Goal: Task Accomplishment & Management: Manage account settings

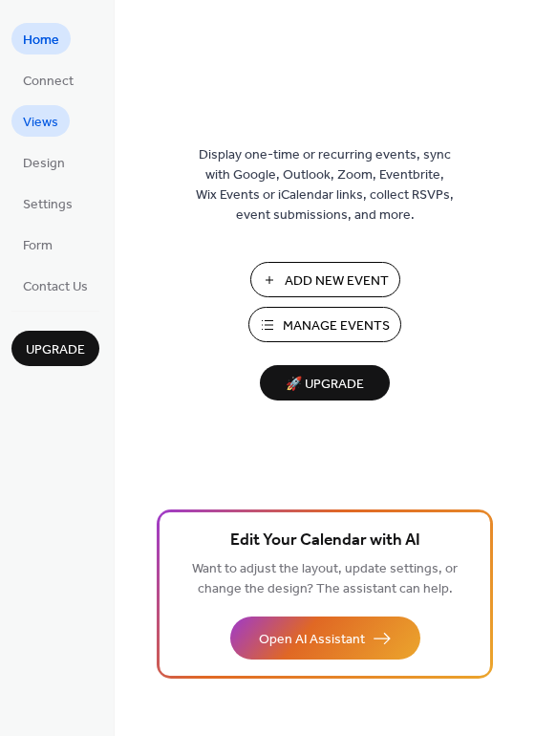
click at [48, 90] on span "Connect" at bounding box center [48, 82] width 51 height 20
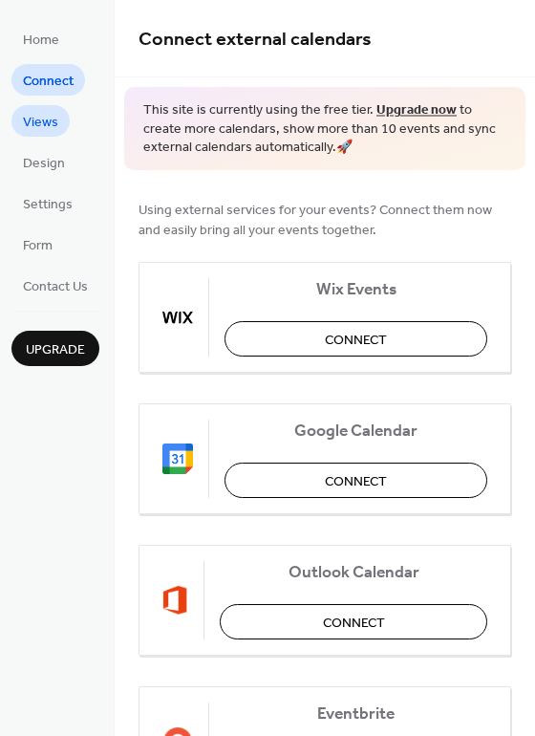
click at [34, 131] on span "Views" at bounding box center [40, 123] width 35 height 20
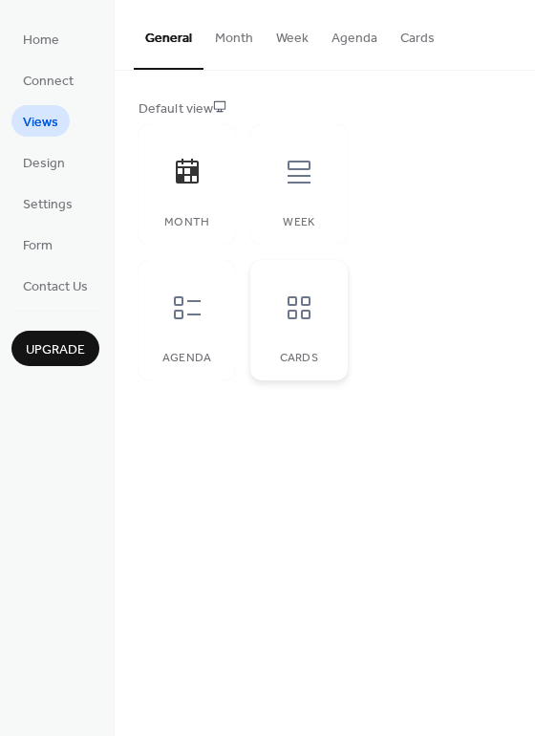
click at [278, 329] on div at bounding box center [299, 307] width 57 height 57
click at [318, 195] on div at bounding box center [299, 171] width 57 height 57
click at [215, 199] on div at bounding box center [187, 171] width 57 height 57
click at [54, 164] on span "Design" at bounding box center [44, 164] width 42 height 20
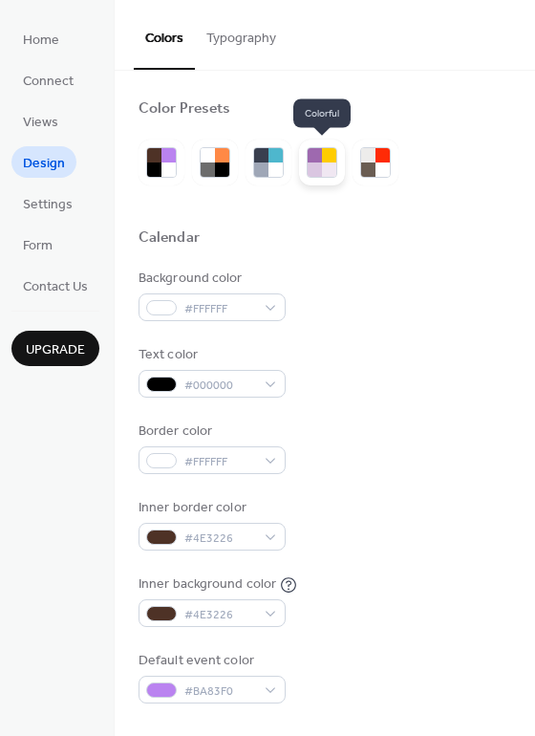
click at [315, 164] on div at bounding box center [315, 170] width 14 height 14
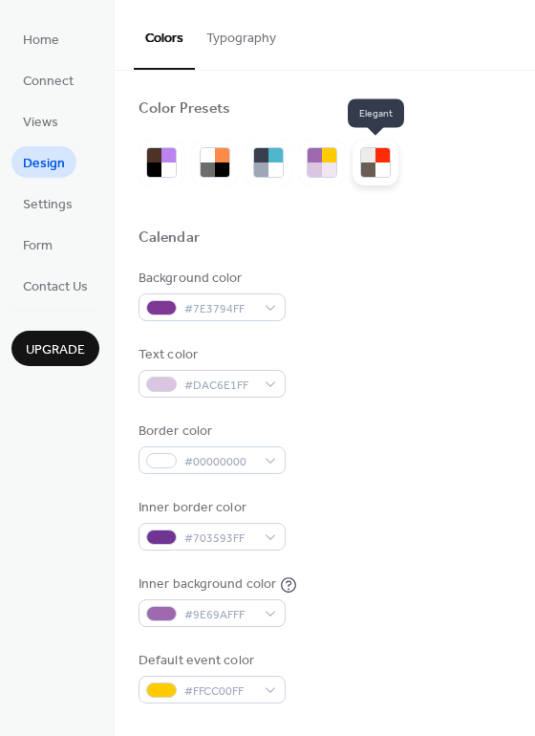
click at [383, 163] on div at bounding box center [383, 170] width 14 height 14
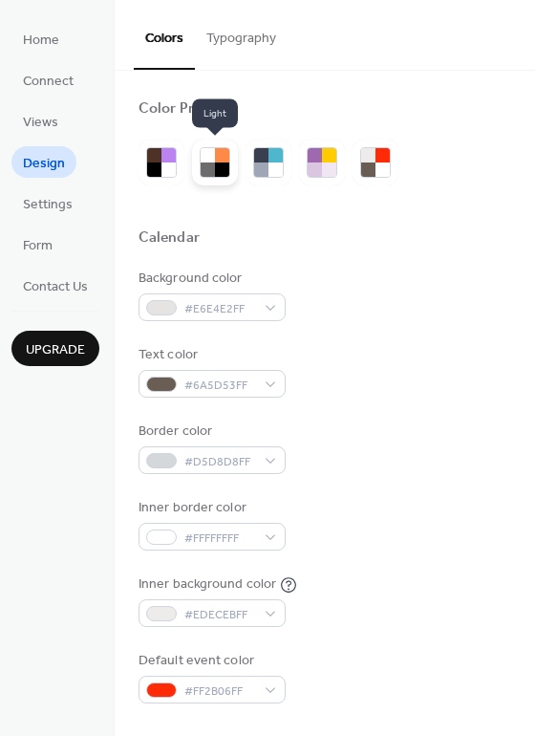
click at [216, 145] on div at bounding box center [215, 163] width 46 height 46
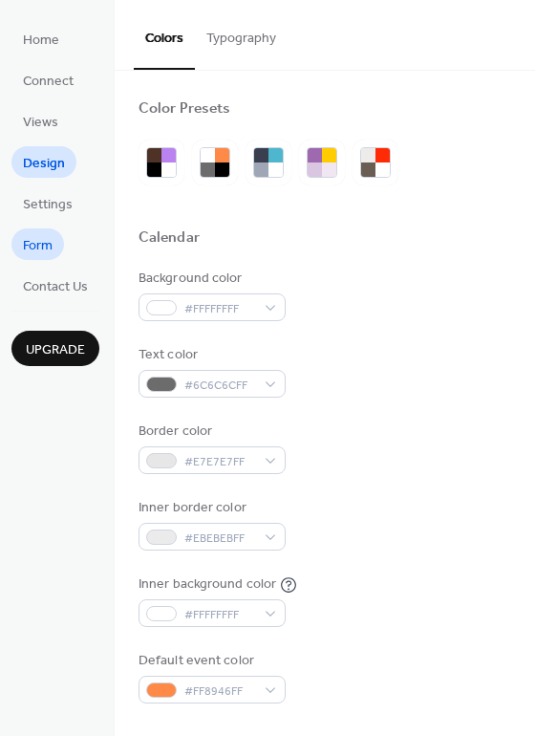
click at [55, 247] on link "Form" at bounding box center [37, 244] width 53 height 32
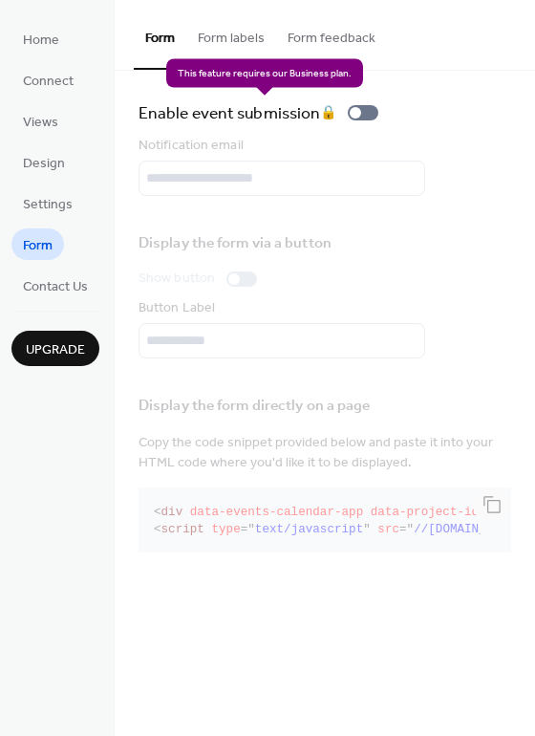
click at [367, 111] on div "Enable event submission 🔒" at bounding box center [263, 112] width 248 height 27
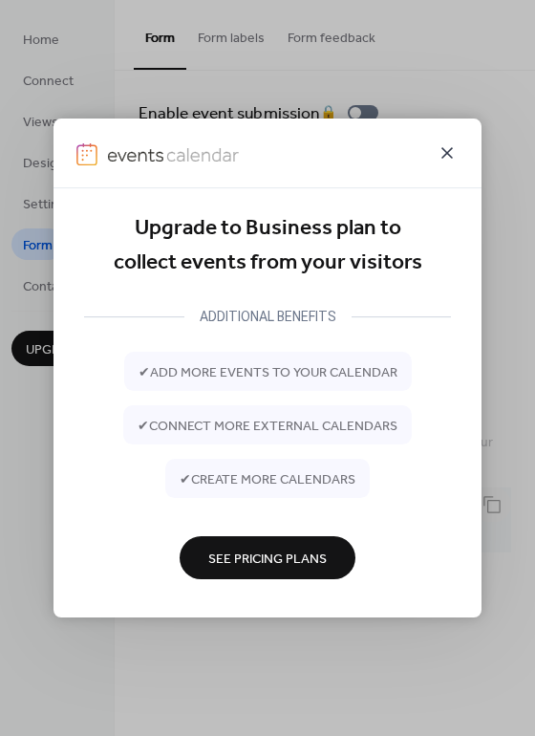
drag, startPoint x: 463, startPoint y: 148, endPoint x: 453, endPoint y: 150, distance: 9.7
click at [462, 148] on div at bounding box center [268, 154] width 428 height 70
click at [446, 152] on icon at bounding box center [447, 152] width 11 height 11
